Goal: Task Accomplishment & Management: Complete application form

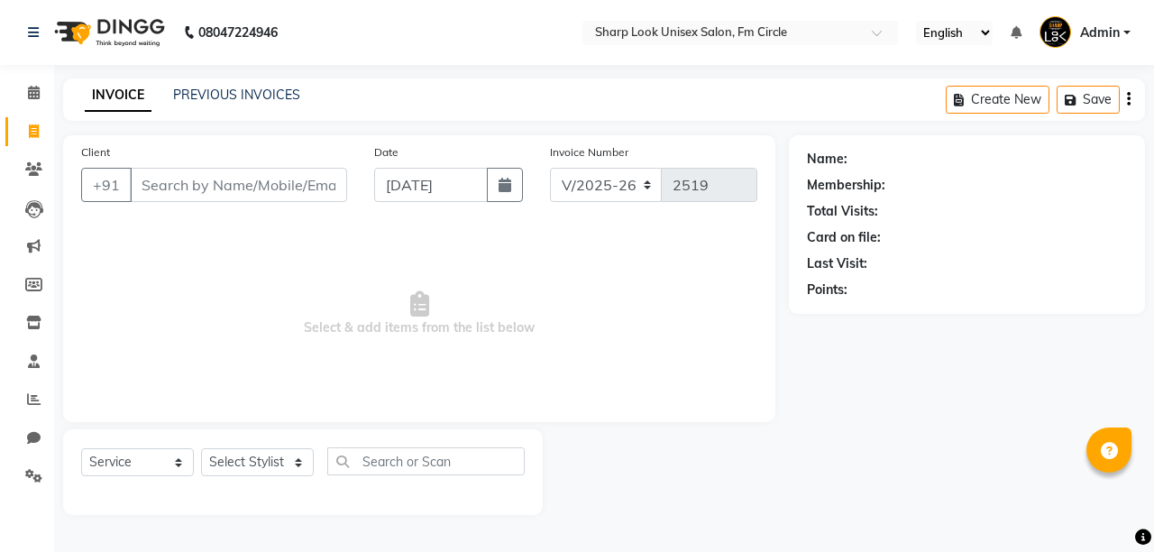
select select "804"
select select "service"
select select "13317"
click at [201, 448] on select "Select Stylist Admin [PERSON_NAME] [PERSON_NAME] Nisha [PERSON_NAME] Rahul" at bounding box center [257, 462] width 113 height 28
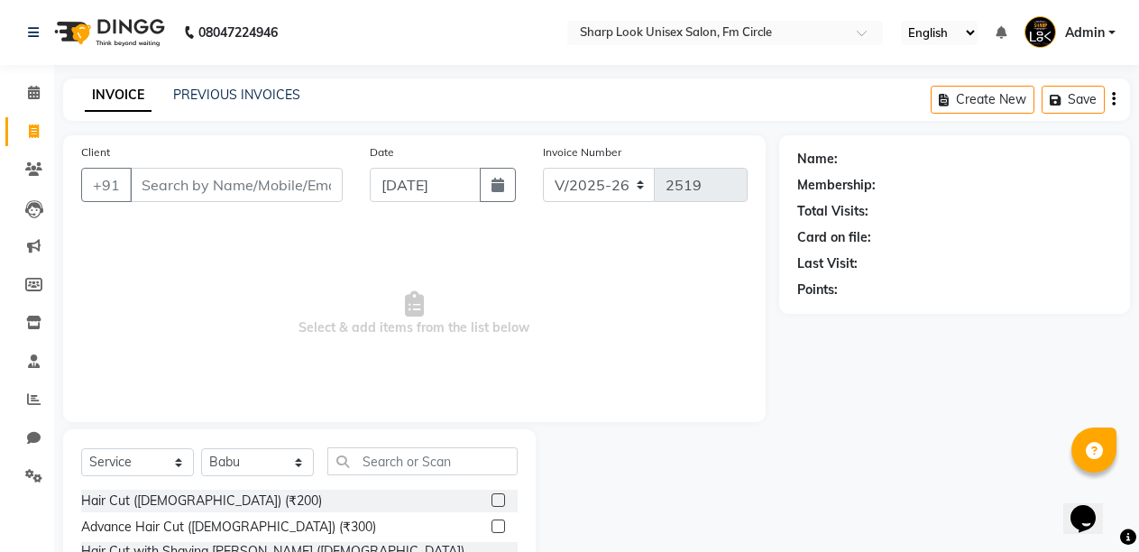
scroll to position [170, 0]
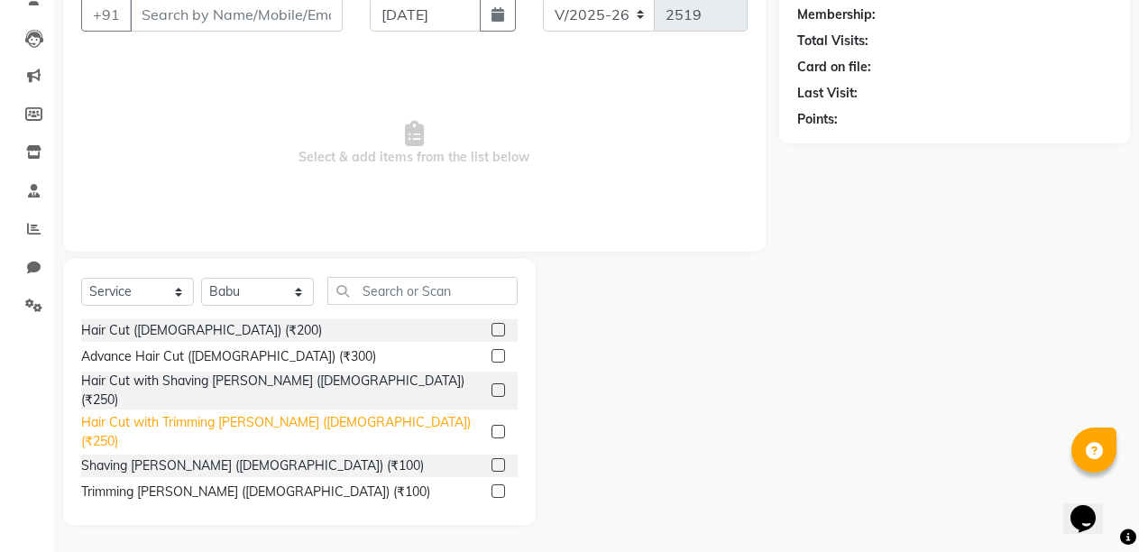
click at [216, 414] on div "Hair Cut with Trimming [PERSON_NAME] ([DEMOGRAPHIC_DATA]) (₹250)" at bounding box center [282, 432] width 403 height 38
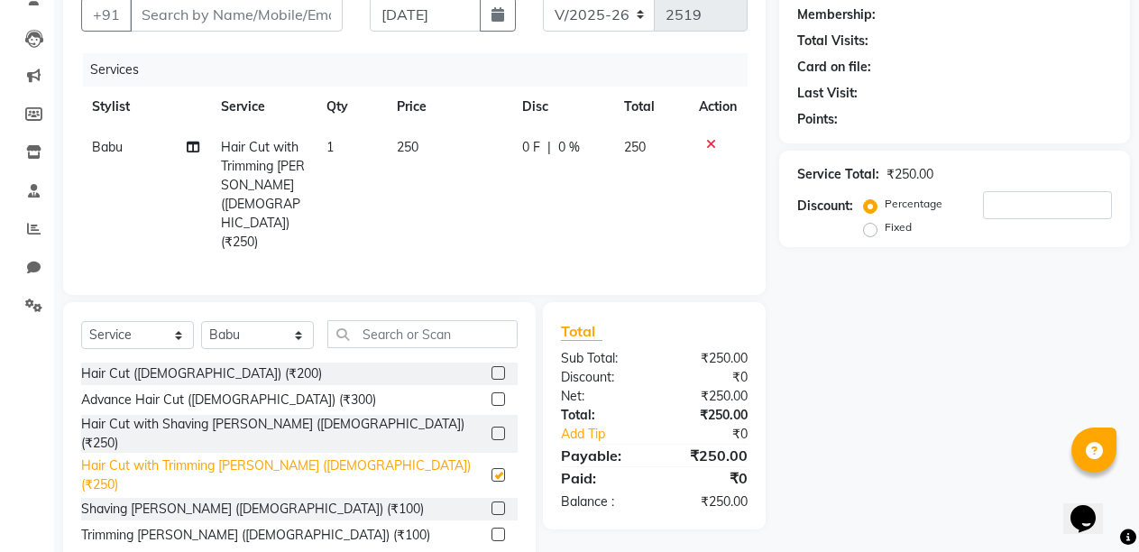
checkbox input "false"
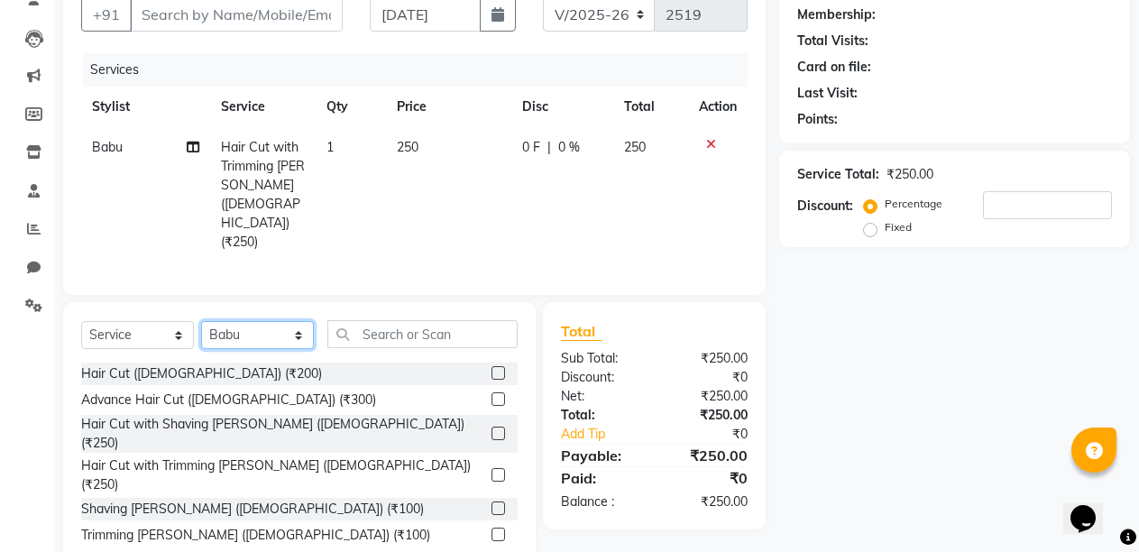
click at [270, 321] on select "Select Stylist Admin [PERSON_NAME] [PERSON_NAME] Nisha [PERSON_NAME] Rahul" at bounding box center [257, 335] width 113 height 28
click at [710, 143] on icon at bounding box center [711, 144] width 10 height 13
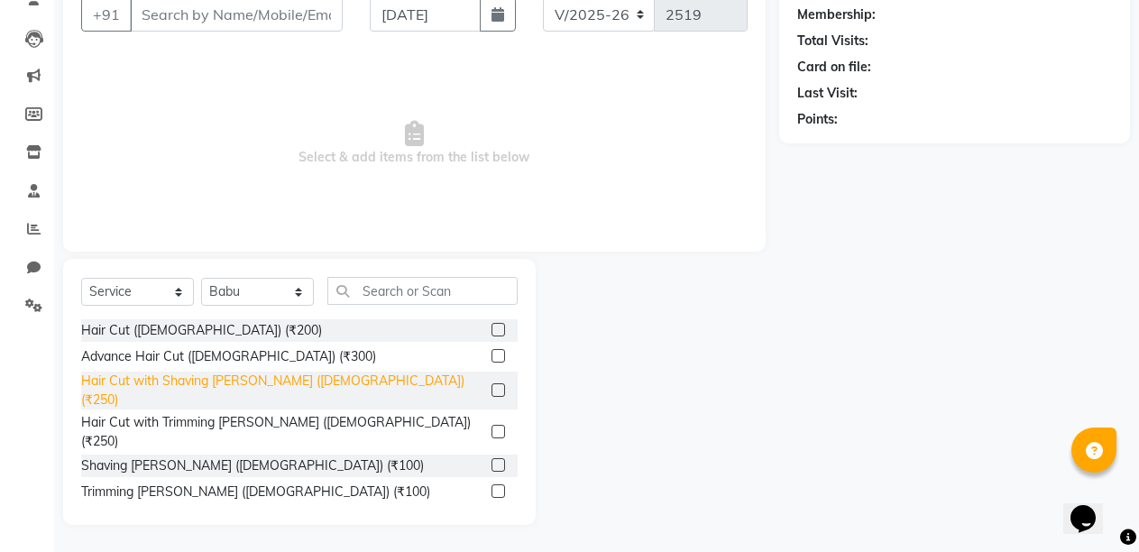
click at [250, 384] on div "Hair Cut with Shaving [PERSON_NAME] ([DEMOGRAPHIC_DATA]) (₹250)" at bounding box center [282, 391] width 403 height 38
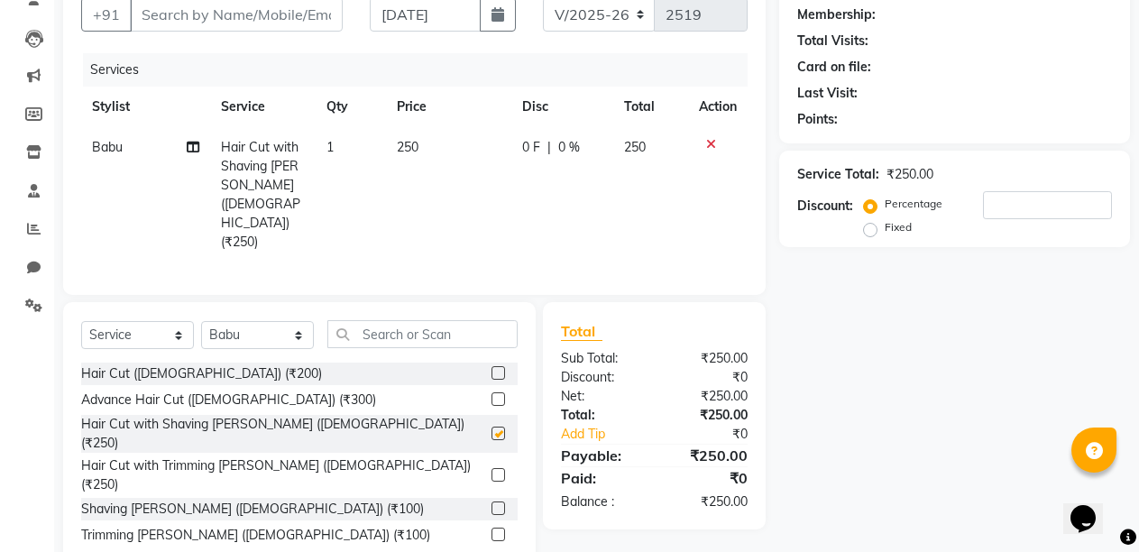
checkbox input "false"
click at [262, 321] on select "Select Stylist Admin [PERSON_NAME] [PERSON_NAME] Nisha [PERSON_NAME] Rahul" at bounding box center [257, 335] width 113 height 28
select select "21228"
click at [201, 321] on select "Select Stylist Admin [PERSON_NAME] [PERSON_NAME] Nisha [PERSON_NAME] Rahul" at bounding box center [257, 335] width 113 height 28
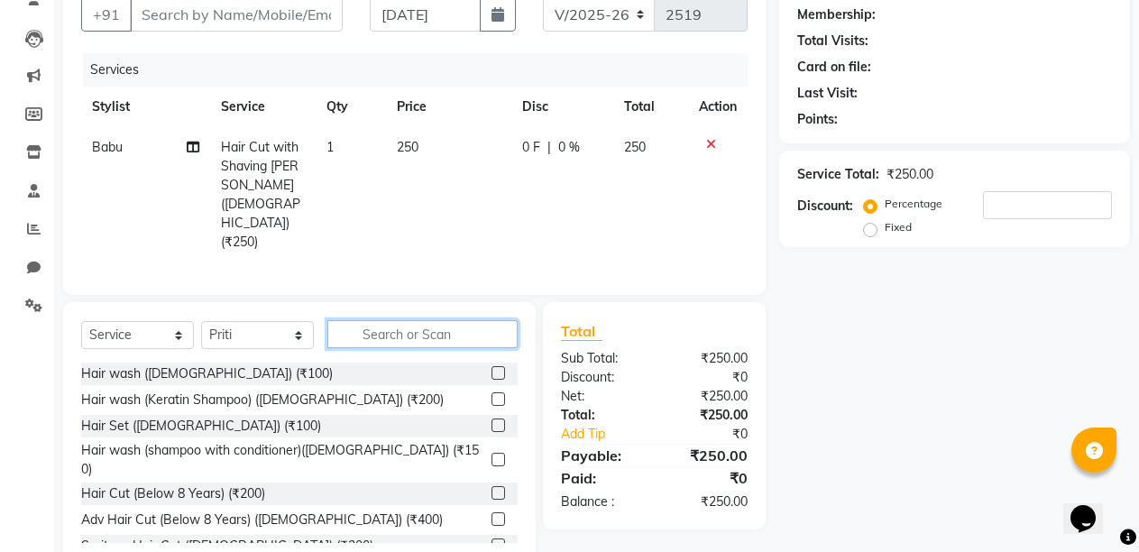
click at [399, 320] on input "text" at bounding box center [422, 334] width 190 height 28
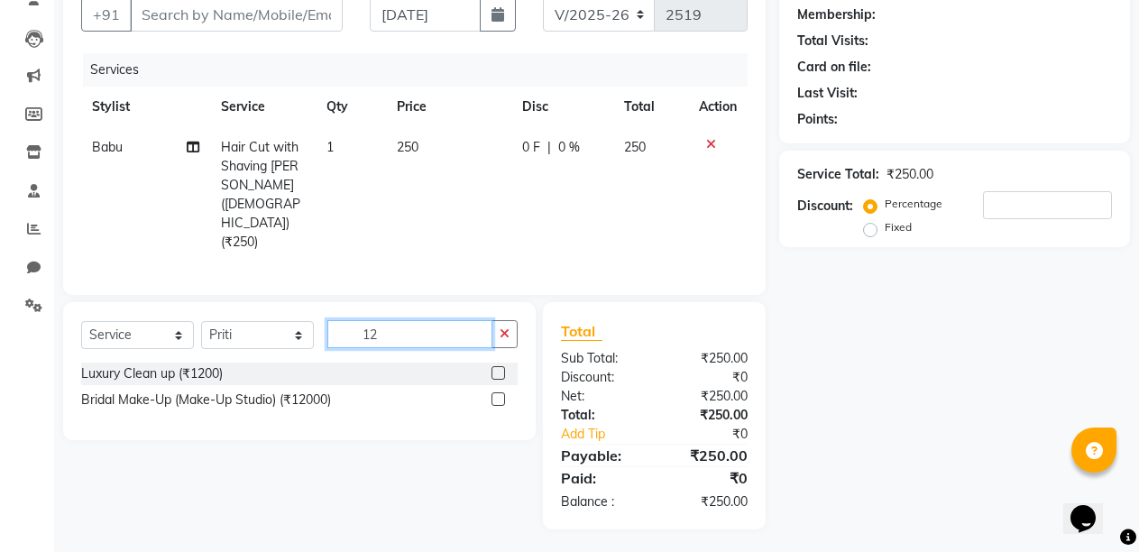
scroll to position [152, 0]
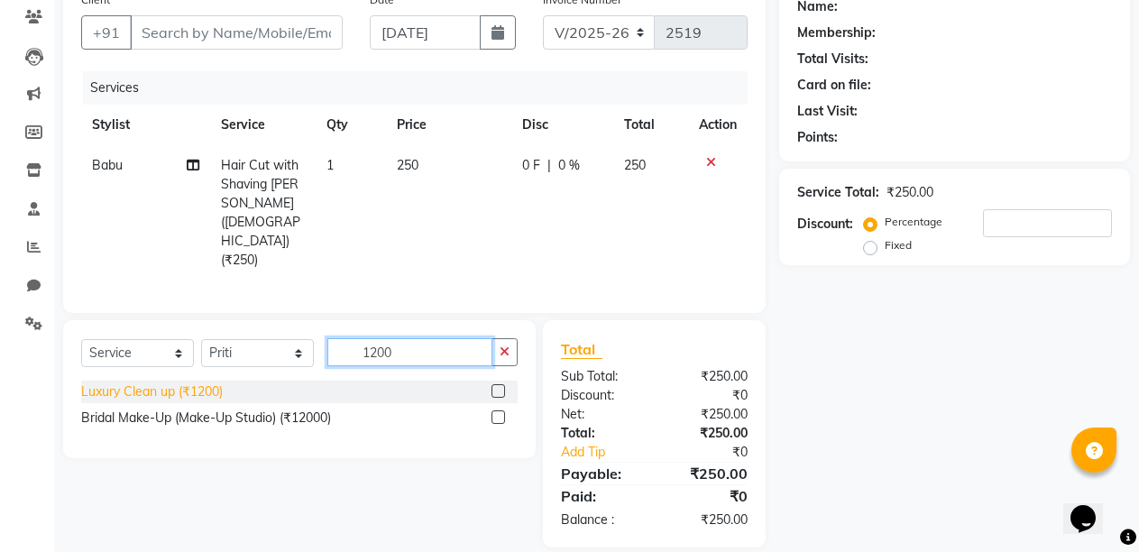
type input "1200"
click at [170, 382] on div "Luxury Clean up (₹1200)" at bounding box center [152, 391] width 142 height 19
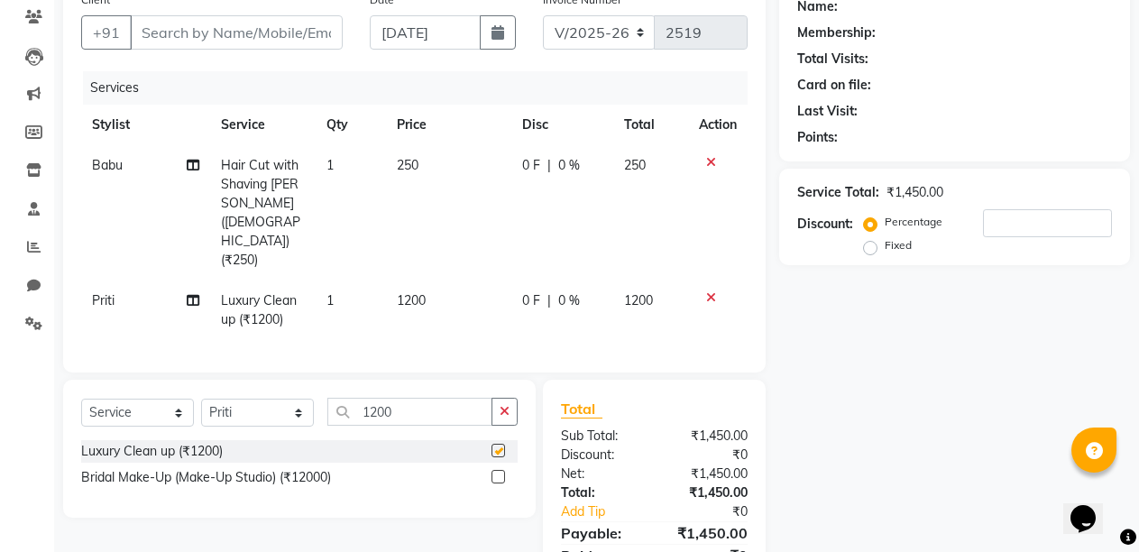
checkbox input "false"
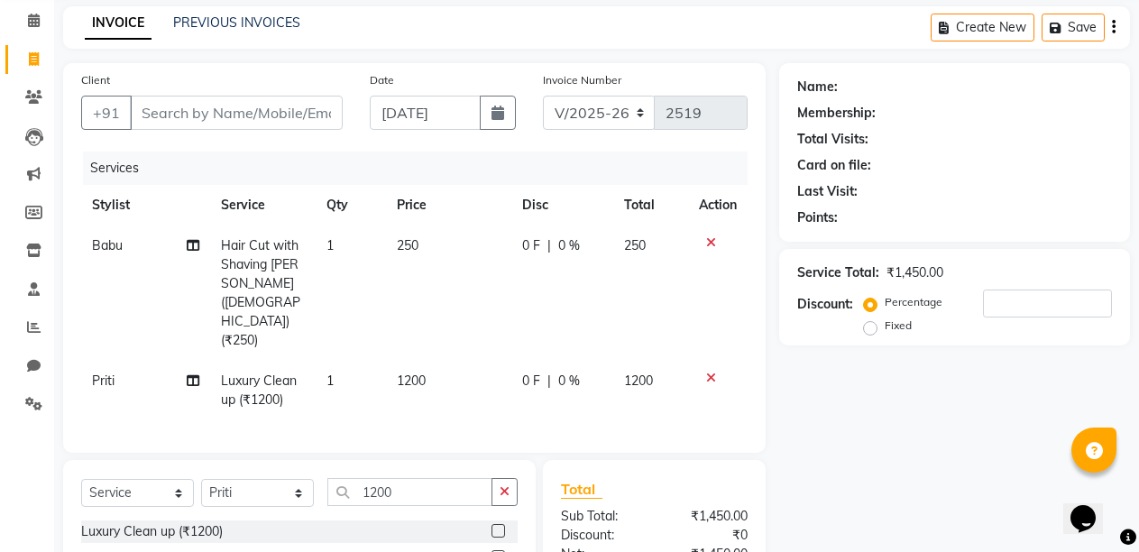
scroll to position [0, 0]
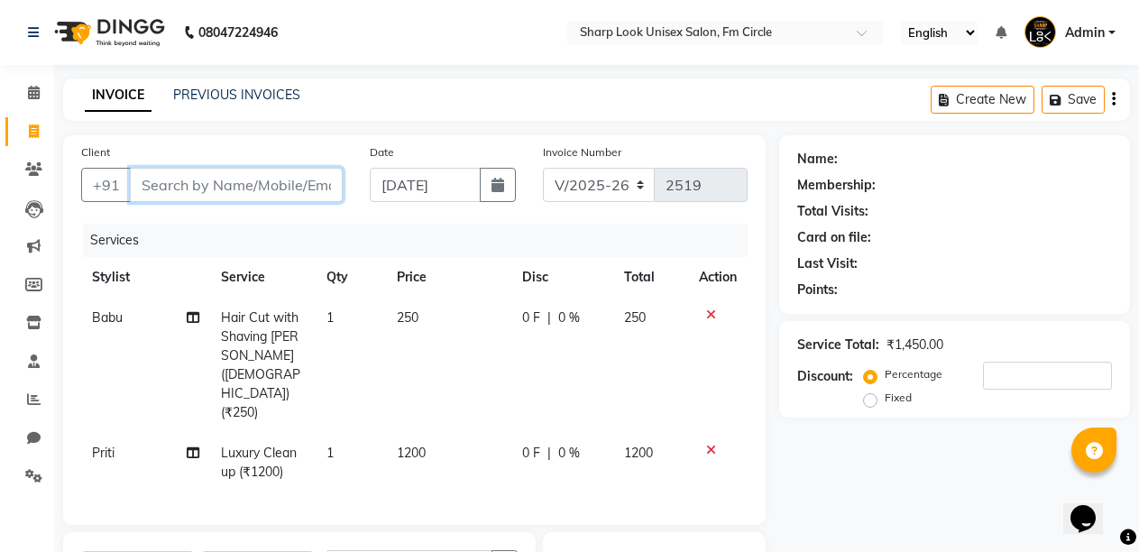
click at [170, 174] on input "Client" at bounding box center [236, 185] width 213 height 34
type input "p"
type input "0"
type input "p"
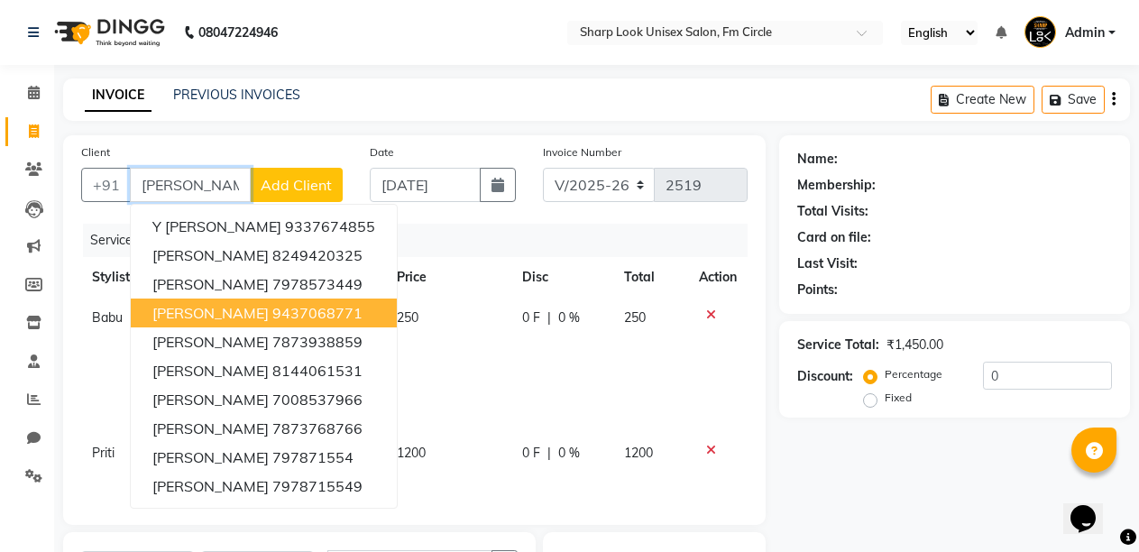
click at [181, 310] on span "[PERSON_NAME]" at bounding box center [210, 313] width 116 height 18
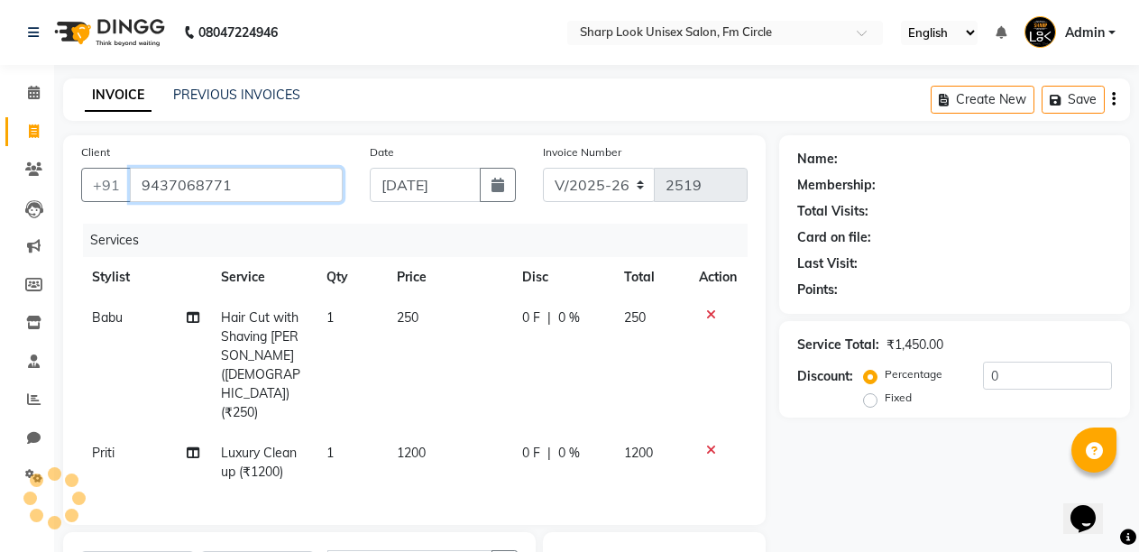
type input "9437068771"
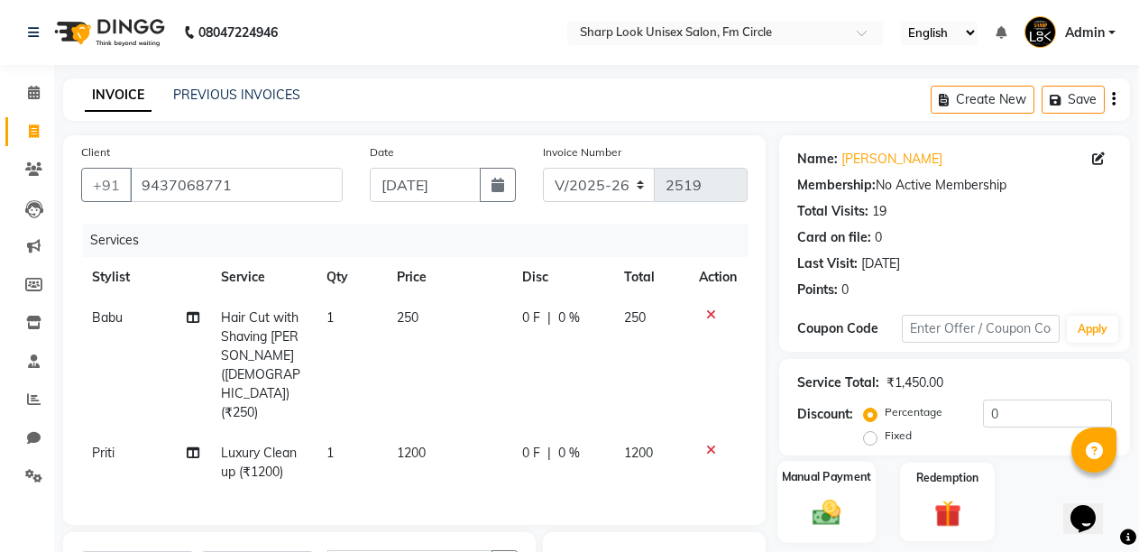
click at [799, 501] on div "Manual Payment" at bounding box center [826, 502] width 98 height 82
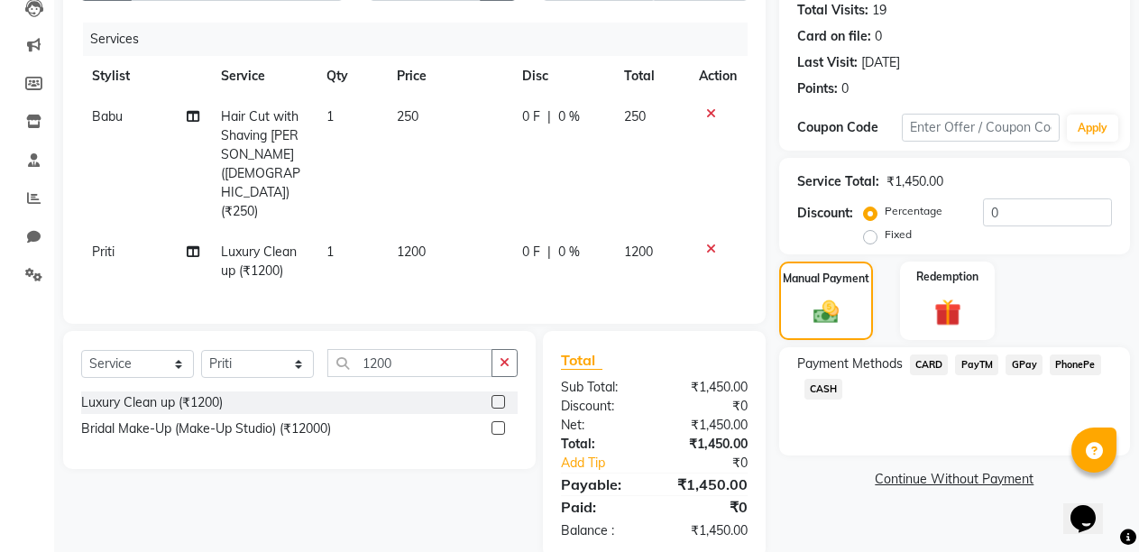
scroll to position [212, 0]
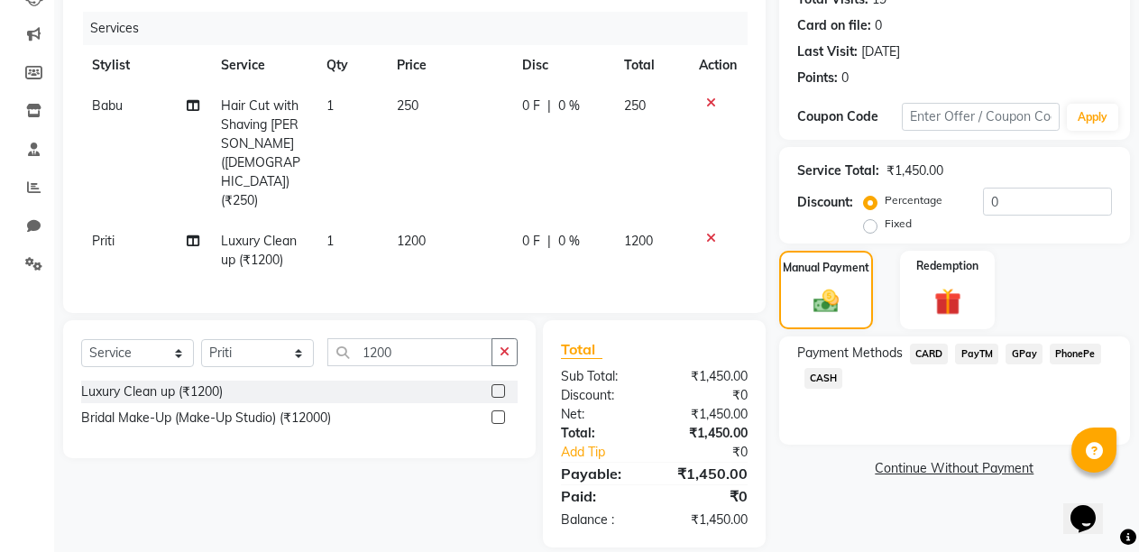
click at [980, 356] on span "PayTM" at bounding box center [976, 354] width 43 height 21
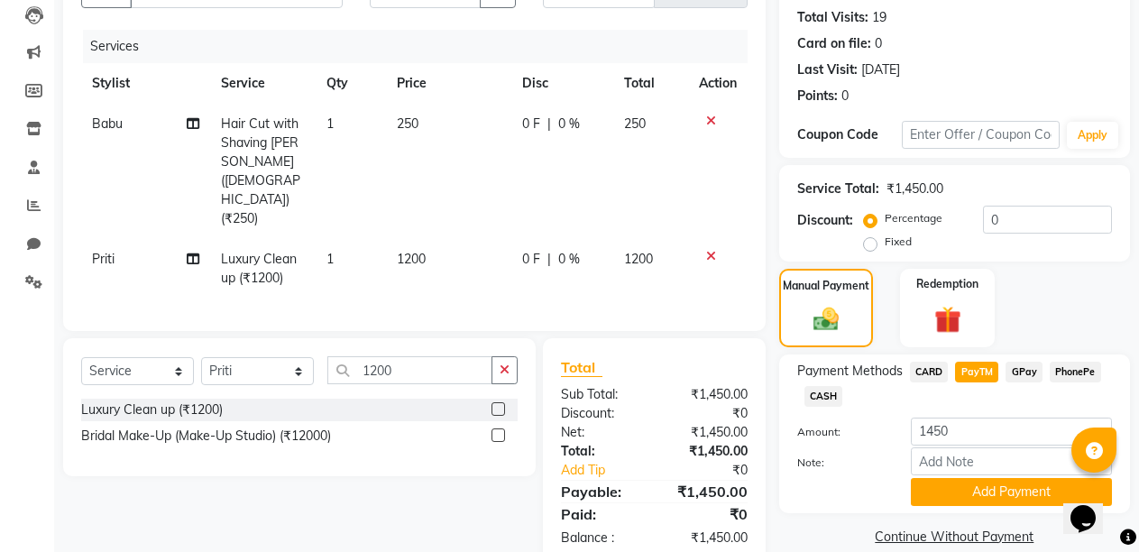
scroll to position [219, 0]
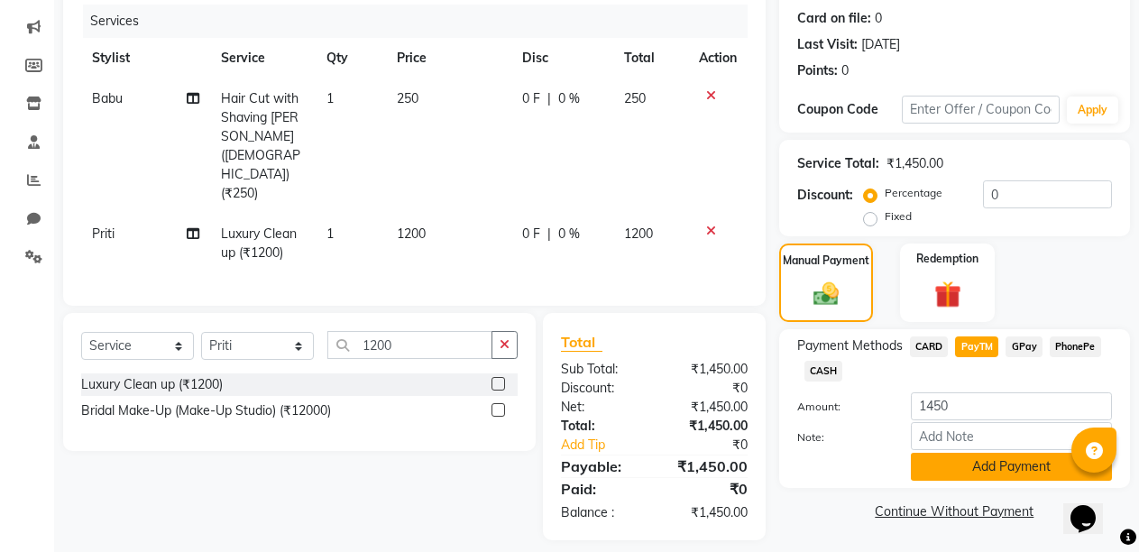
click at [1033, 475] on button "Add Payment" at bounding box center [1011, 467] width 201 height 28
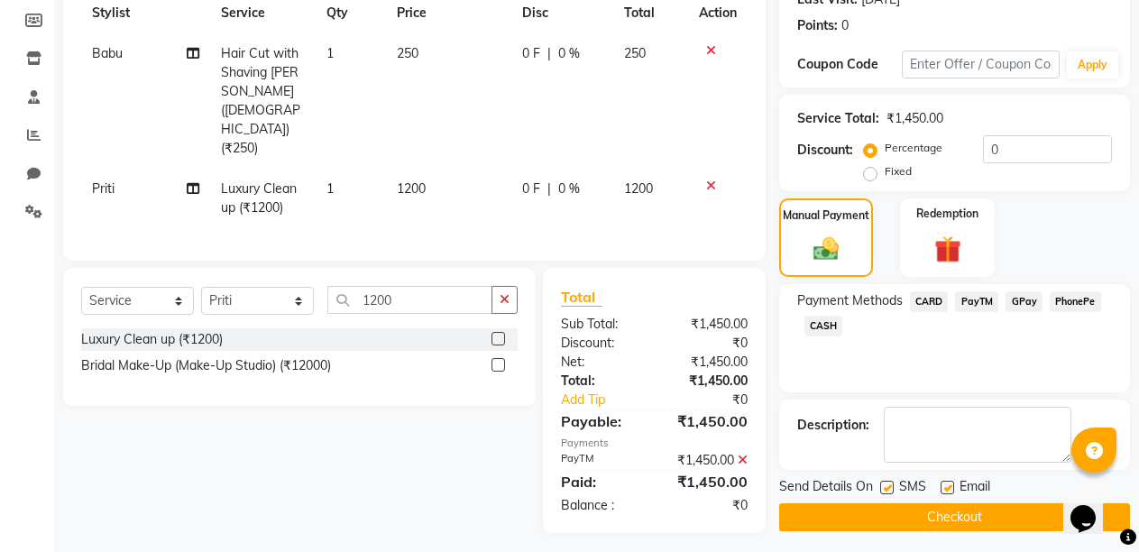
scroll to position [271, 0]
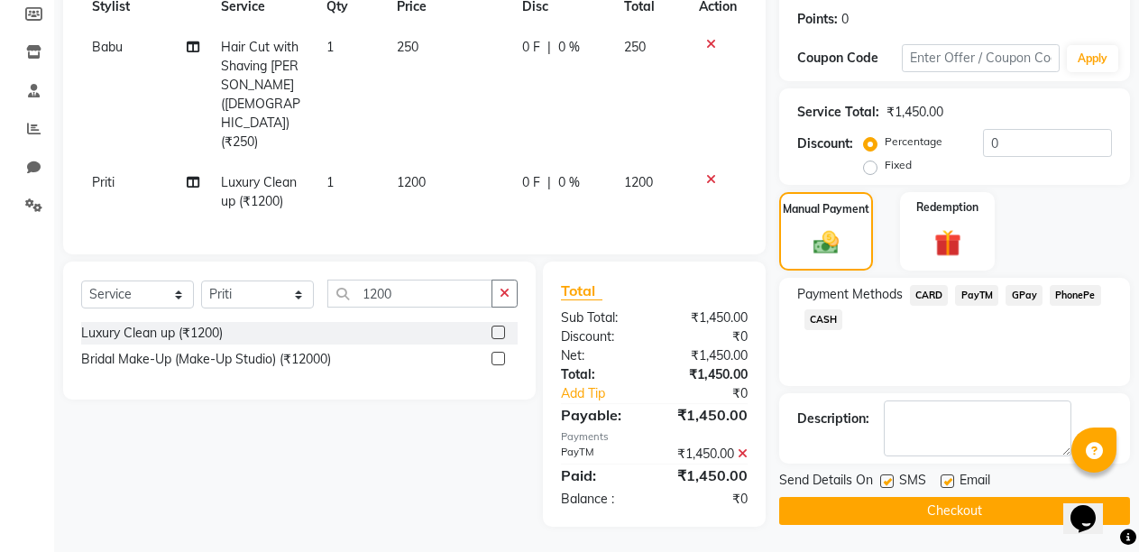
click at [946, 482] on label at bounding box center [948, 481] width 14 height 14
click at [946, 482] on input "checkbox" at bounding box center [947, 482] width 12 height 12
checkbox input "false"
click at [947, 507] on button "Checkout" at bounding box center [954, 511] width 351 height 28
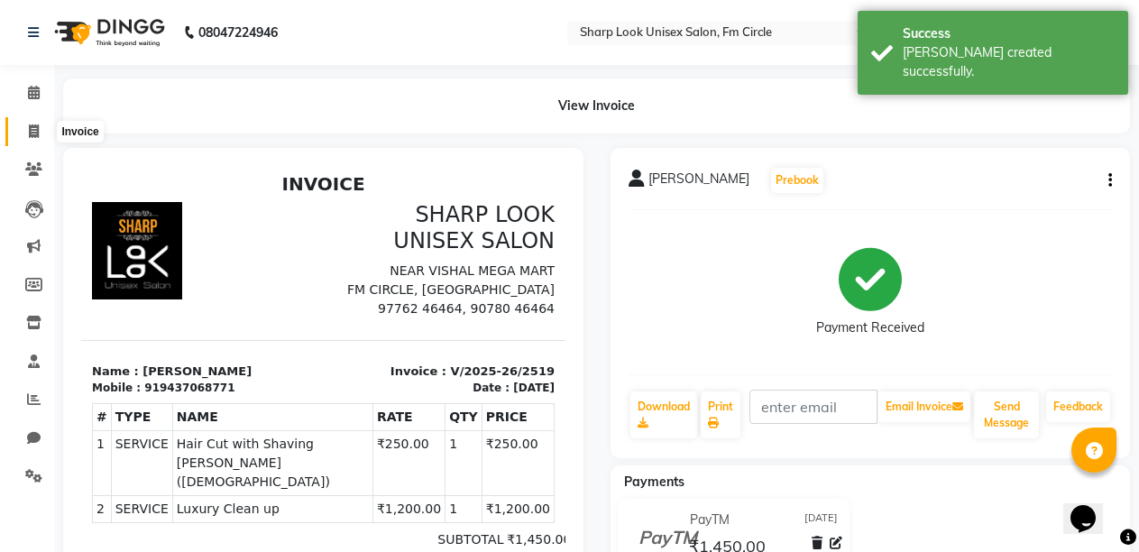
click at [26, 132] on span at bounding box center [34, 132] width 32 height 21
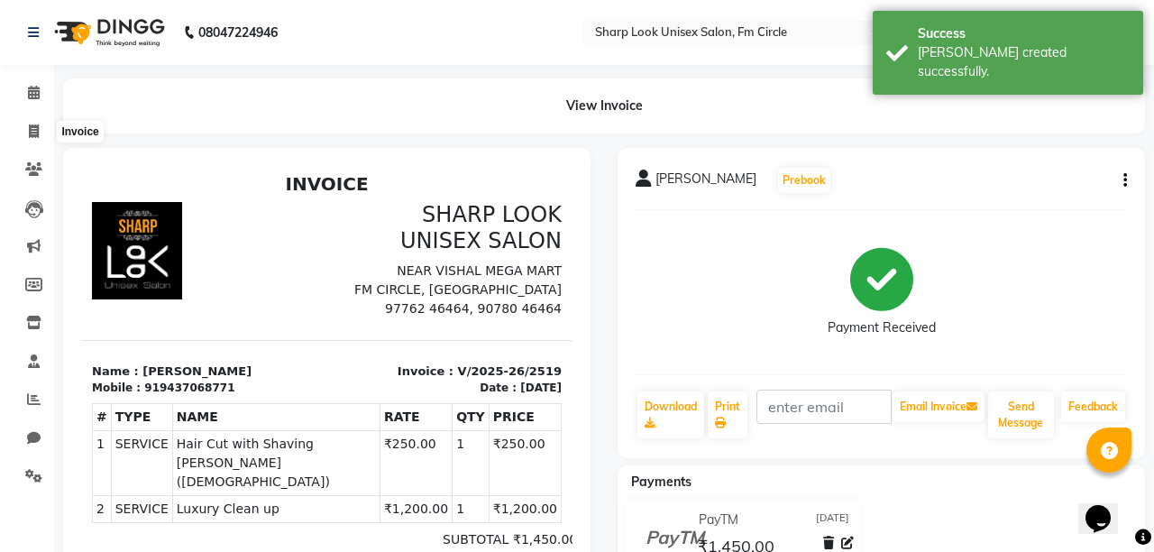
select select "service"
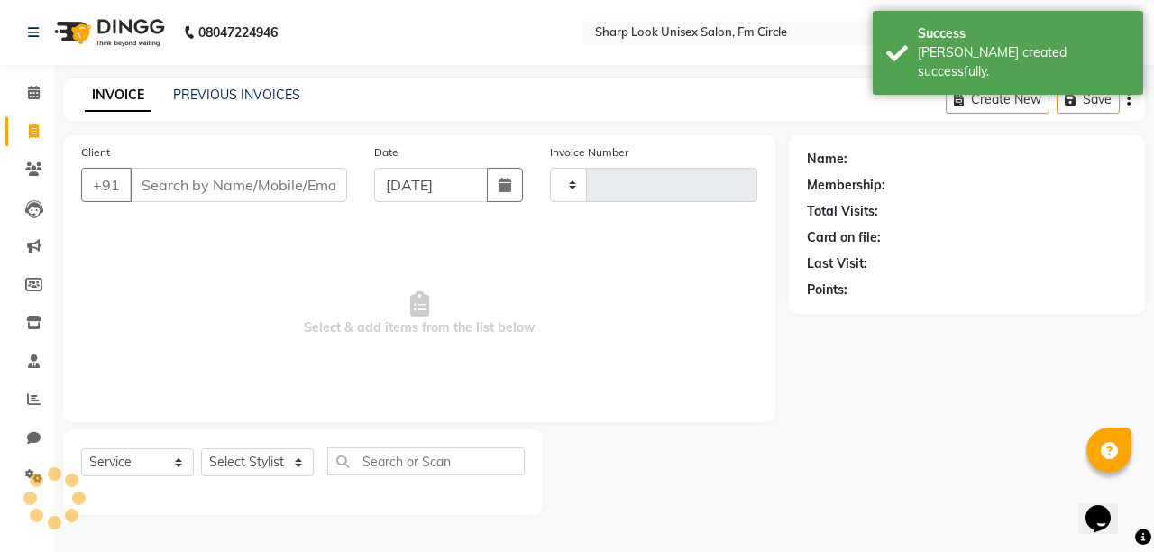
type input "2520"
select select "804"
click at [158, 177] on input "Client" at bounding box center [238, 185] width 217 height 34
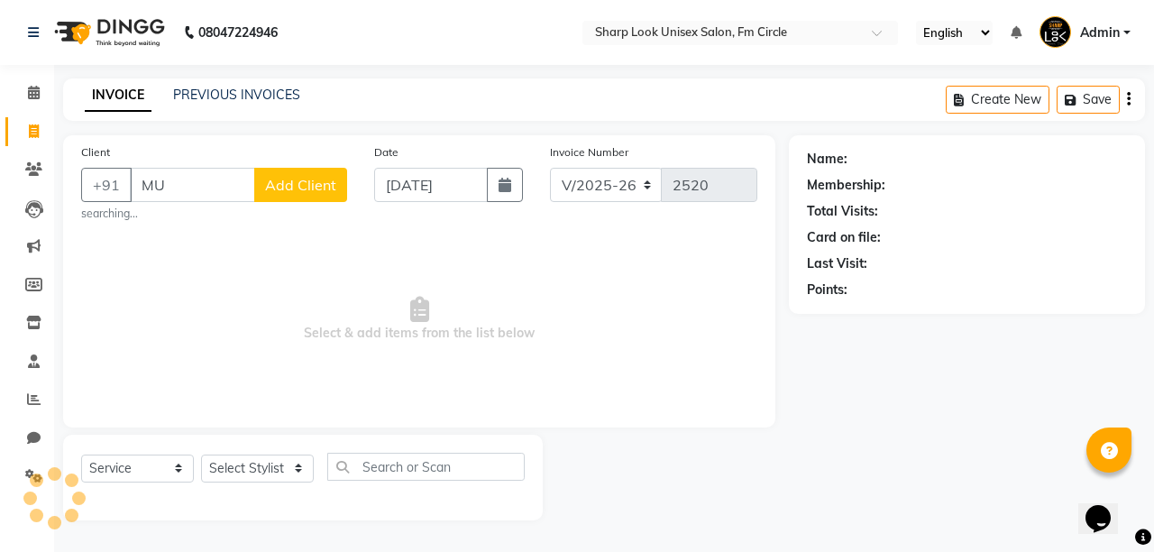
type input "M"
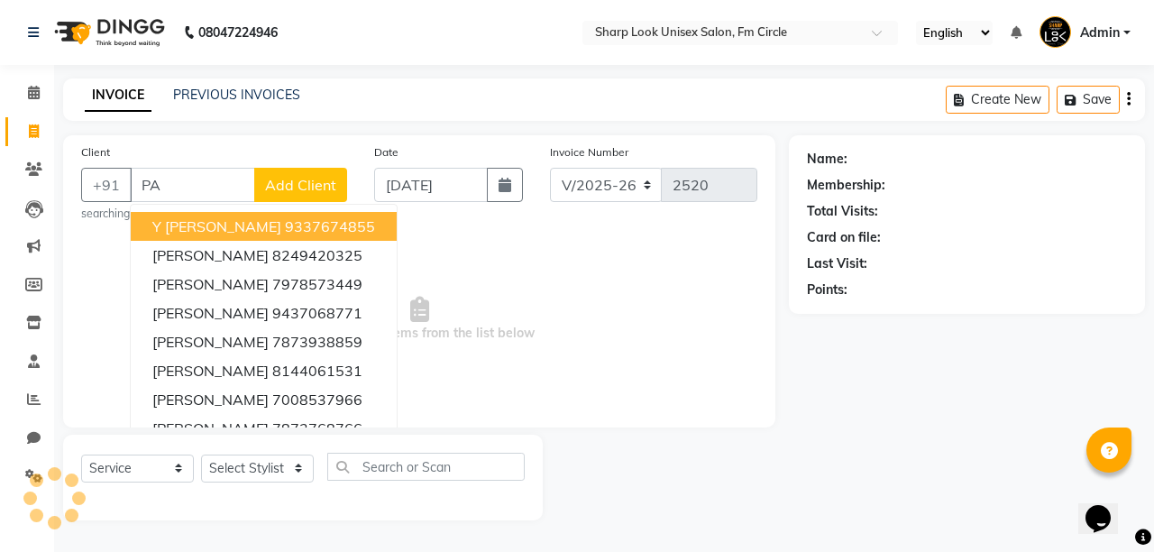
type input "P"
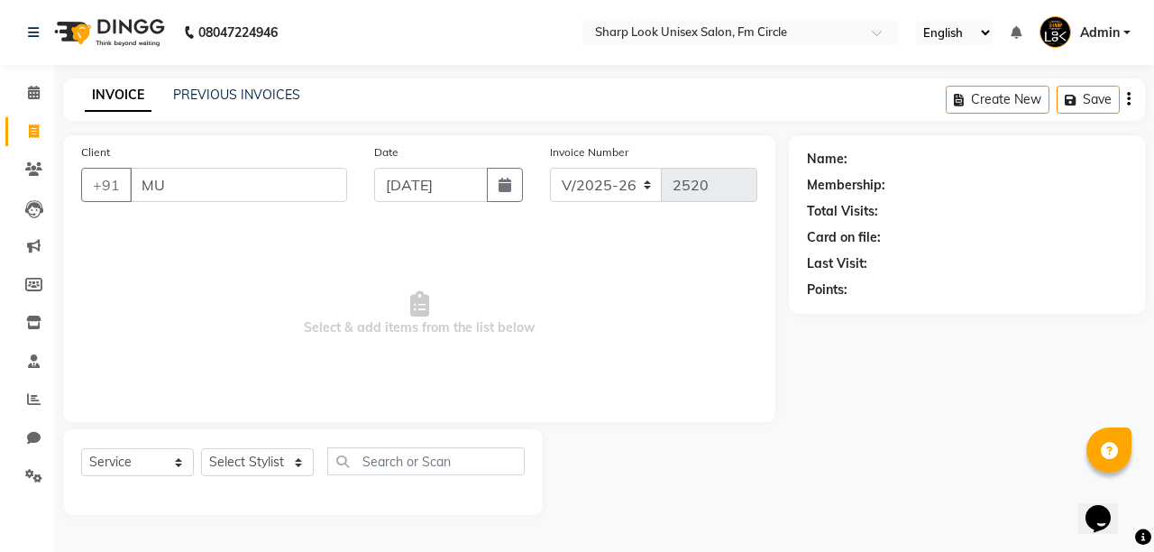
type input "M"
click at [33, 96] on icon at bounding box center [34, 93] width 12 height 14
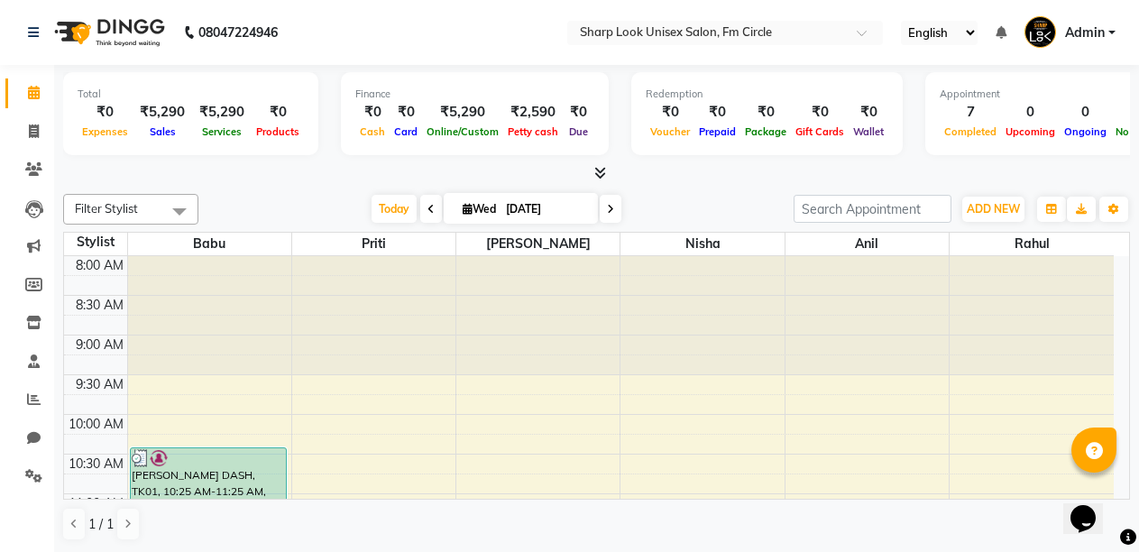
click at [594, 170] on icon at bounding box center [600, 173] width 12 height 14
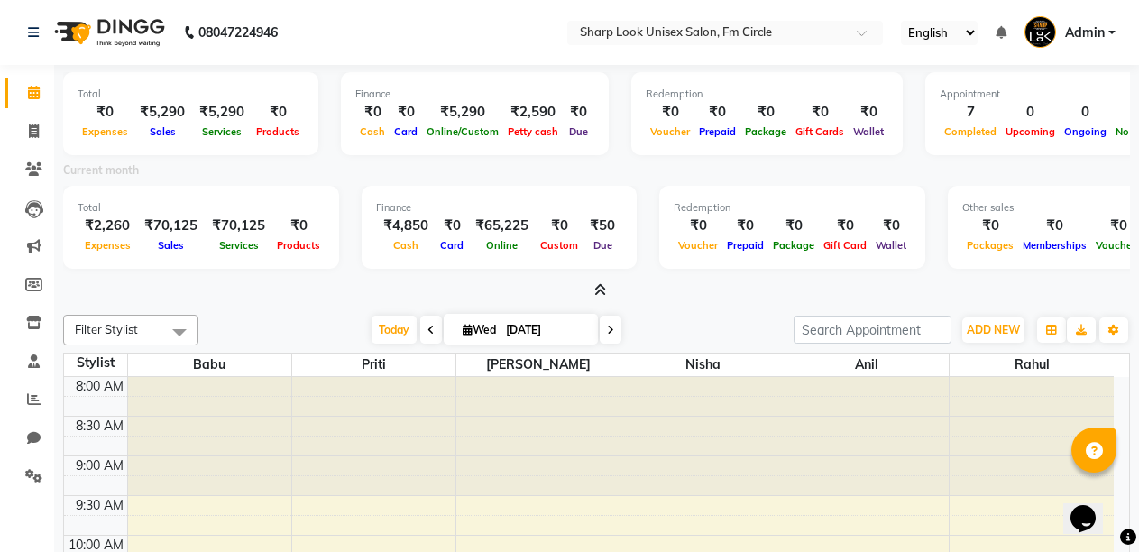
click at [597, 289] on icon at bounding box center [600, 290] width 12 height 14
